Goal: Navigation & Orientation: Understand site structure

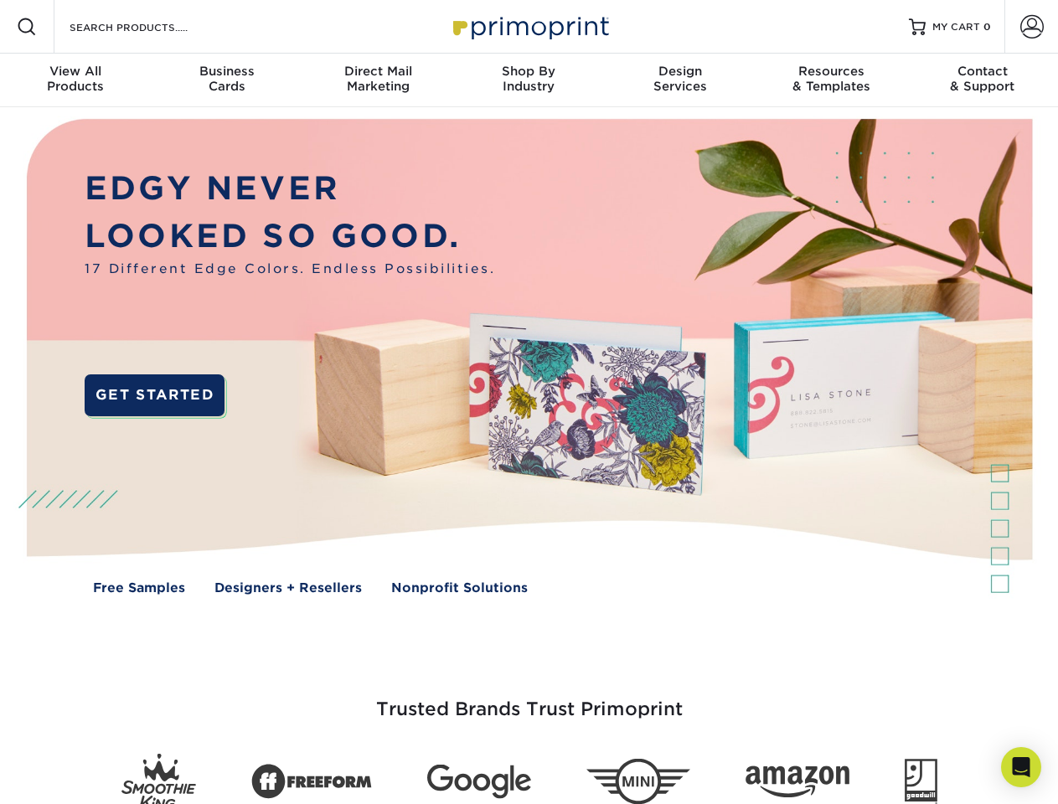
click at [529, 402] on img at bounding box center [528, 369] width 1047 height 524
click at [27, 27] on span at bounding box center [27, 27] width 20 height 20
click at [1031, 27] on span at bounding box center [1031, 26] width 23 height 23
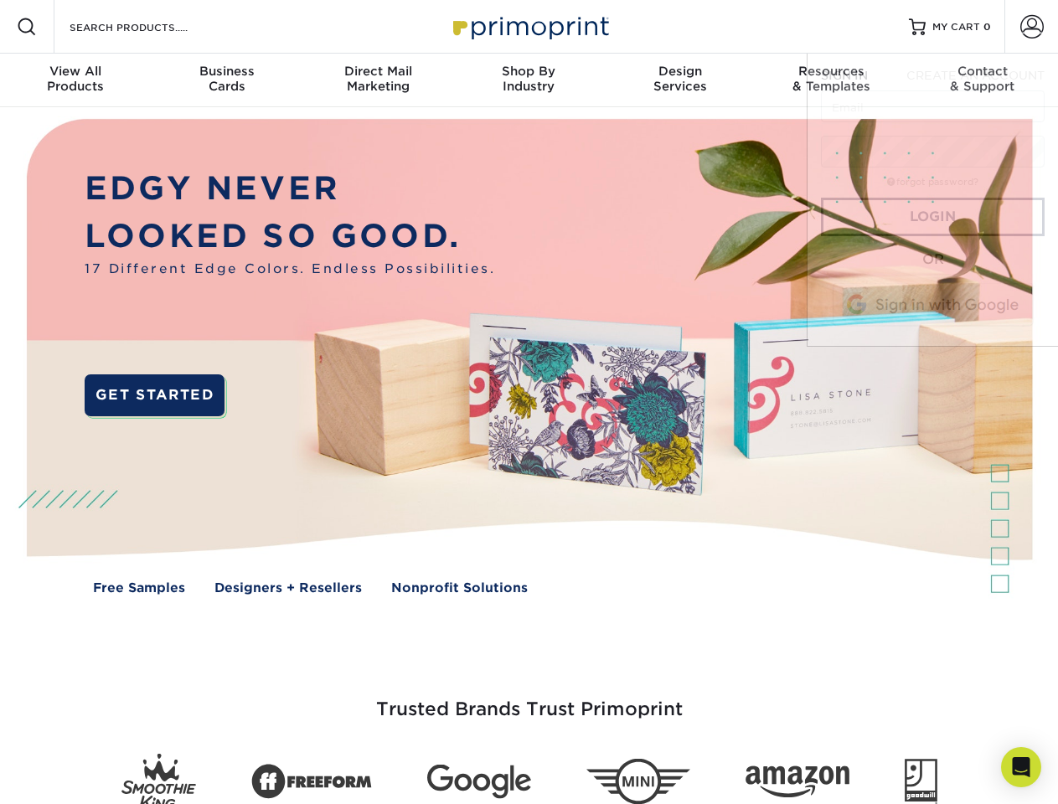
click at [75, 80] on div "View All Products" at bounding box center [75, 79] width 151 height 30
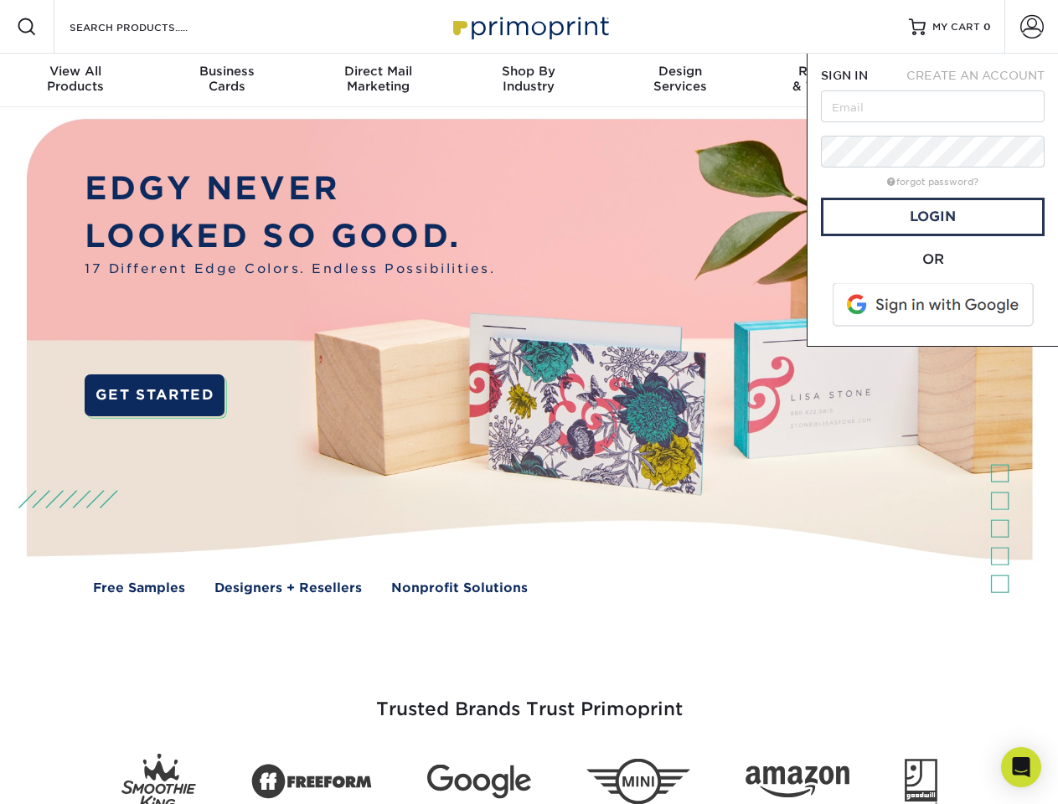
click at [226, 80] on div "Business Cards" at bounding box center [226, 79] width 151 height 30
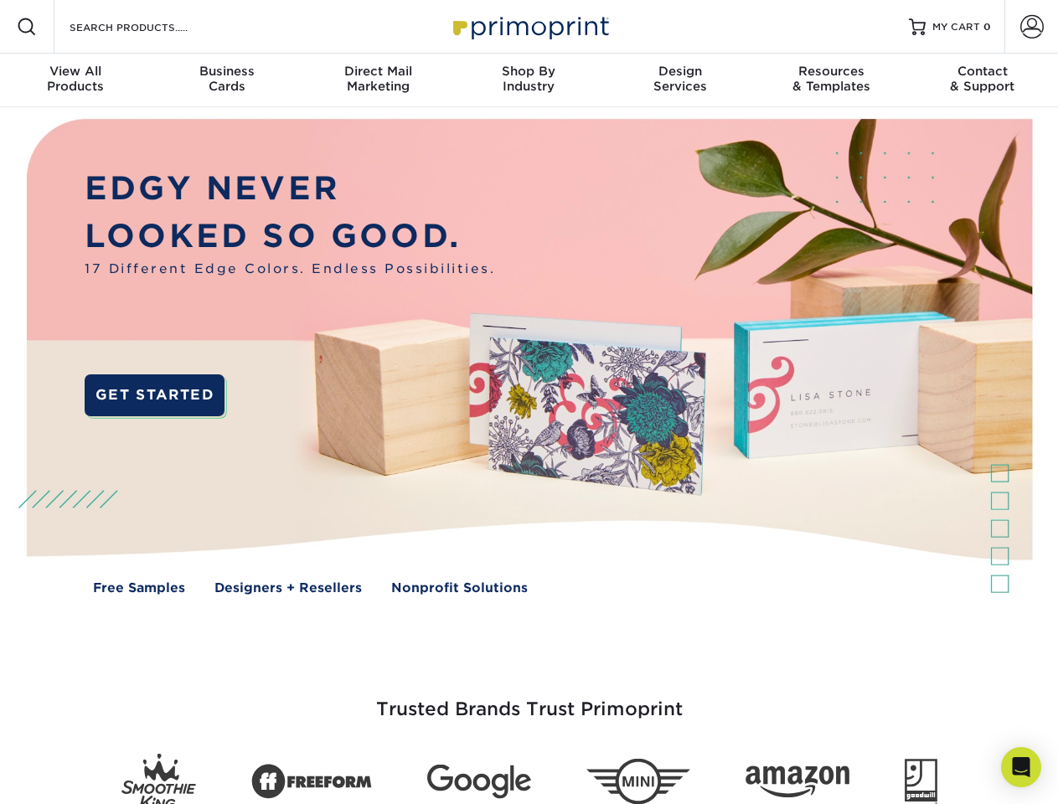
click at [378, 80] on div "Direct Mail Marketing" at bounding box center [377, 79] width 151 height 30
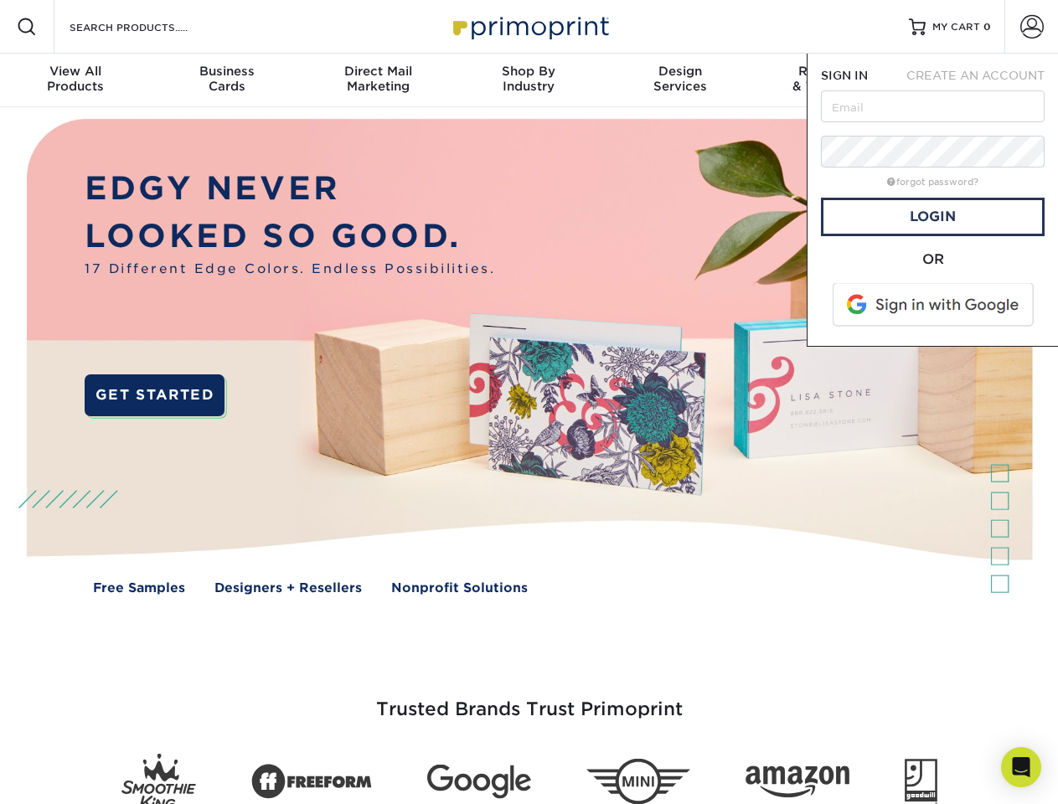
click at [529, 80] on div "Shop By Industry" at bounding box center [528, 79] width 151 height 30
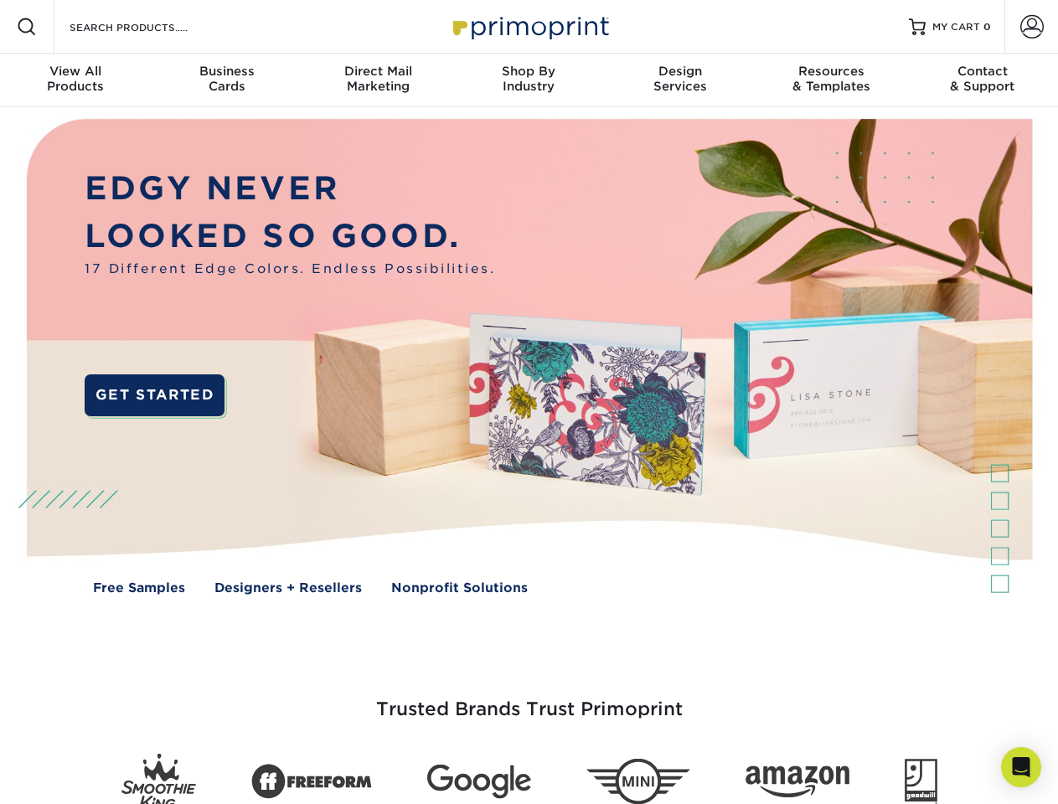
click at [680, 80] on div "Design Services" at bounding box center [680, 79] width 151 height 30
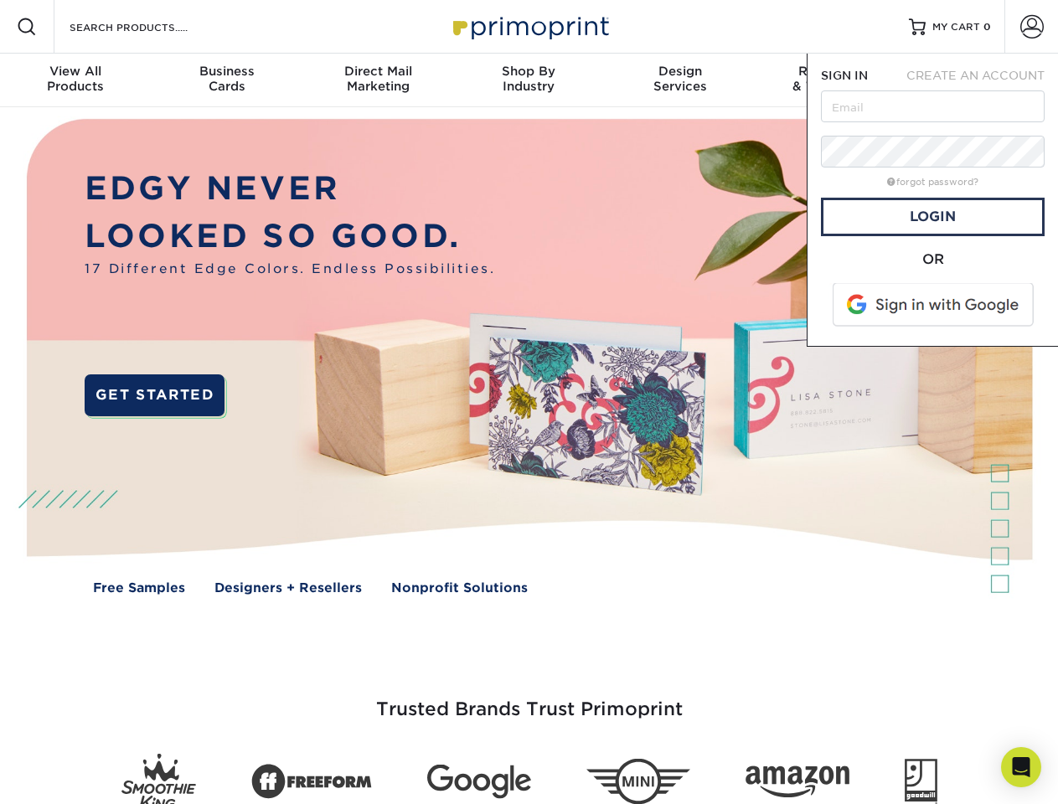
click at [831, 80] on span "SIGN IN" at bounding box center [844, 75] width 47 height 13
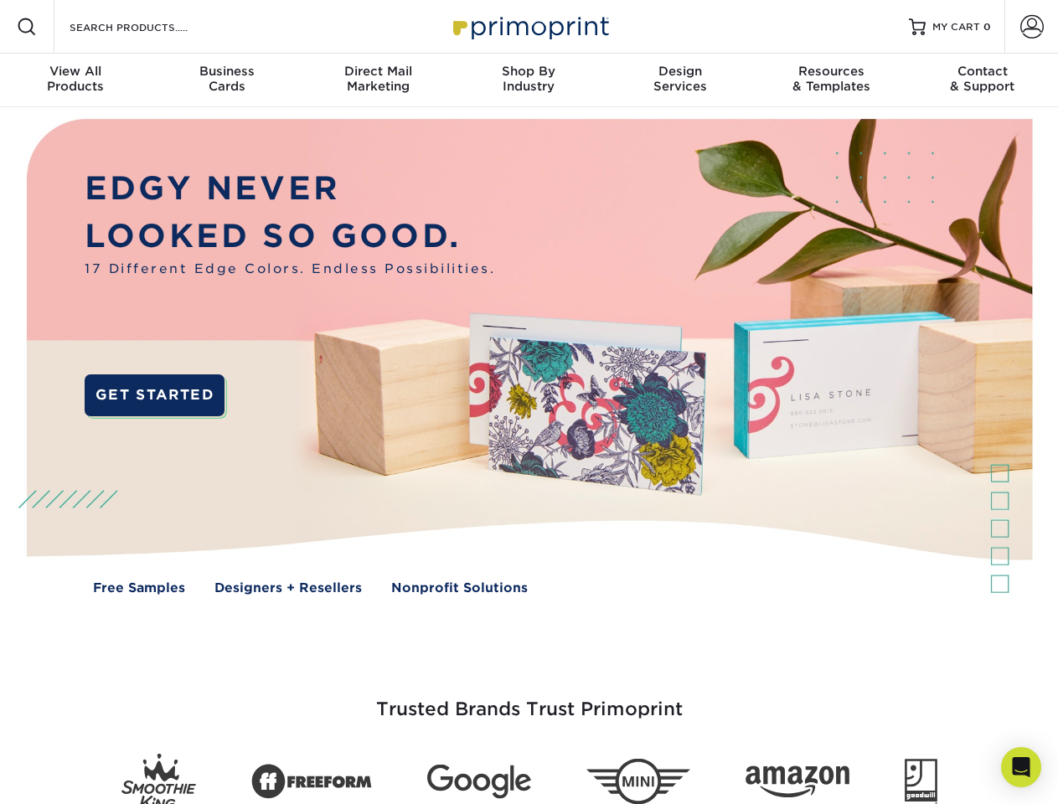
click at [983, 80] on div "Contact & Support" at bounding box center [982, 79] width 151 height 30
